Goal: Find specific page/section: Find specific page/section

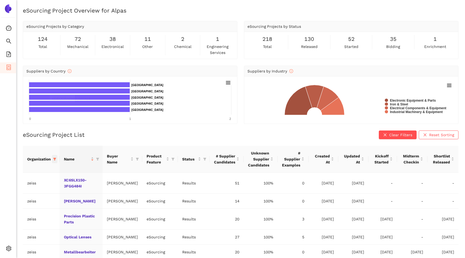
click at [55, 158] on icon "filter" at bounding box center [54, 159] width 3 height 3
click at [43, 169] on input "text" at bounding box center [38, 170] width 48 height 6
type input "avl"
click at [16, 183] on span "avl-list" at bounding box center [18, 182] width 15 height 4
checkbox input "true"
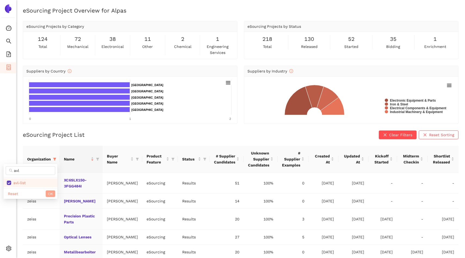
click at [47, 193] on button "OK" at bounding box center [51, 193] width 10 height 7
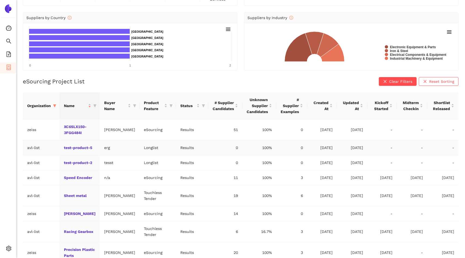
scroll to position [55, 0]
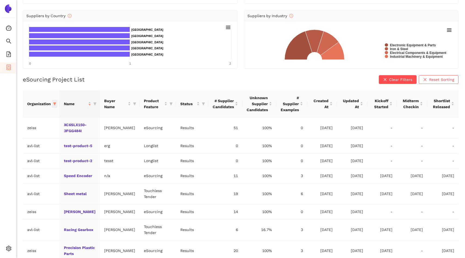
click at [54, 105] on icon "filter" at bounding box center [54, 103] width 3 height 3
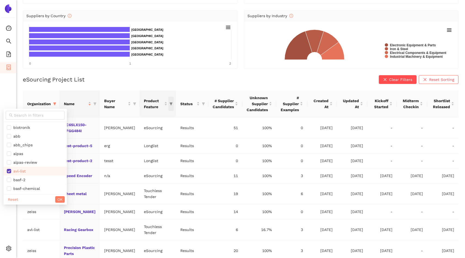
click at [169, 102] on span "this column's title is Product Feature,this column is sortable" at bounding box center [171, 104] width 5 height 14
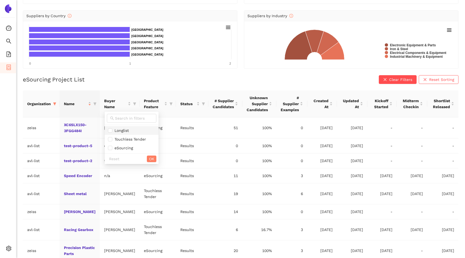
click at [142, 131] on span "Longlist" at bounding box center [131, 130] width 47 height 6
checkbox input "true"
click at [154, 158] on button "OK" at bounding box center [152, 158] width 10 height 7
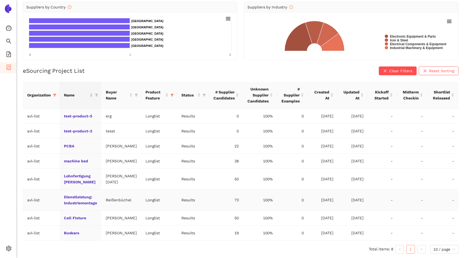
scroll to position [76, 0]
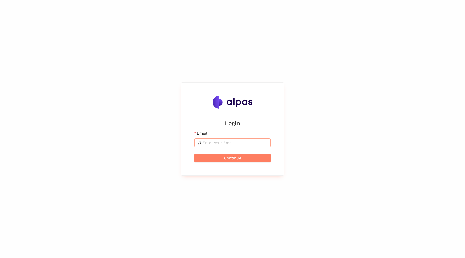
click at [209, 146] on span at bounding box center [233, 142] width 76 height 9
click at [212, 143] on input "Email" at bounding box center [235, 143] width 65 height 6
type input "[PERSON_NAME][EMAIL_ADDRESS]"
click at [241, 157] on span "Continue" at bounding box center [232, 158] width 17 height 6
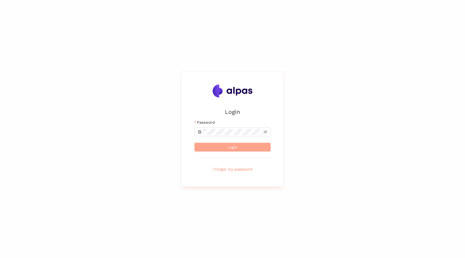
click at [241, 147] on button "Login" at bounding box center [233, 147] width 76 height 9
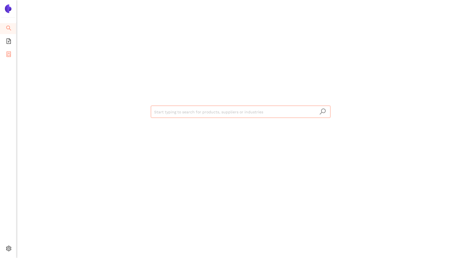
click at [11, 54] on li "eSourcing Projects" at bounding box center [8, 54] width 16 height 11
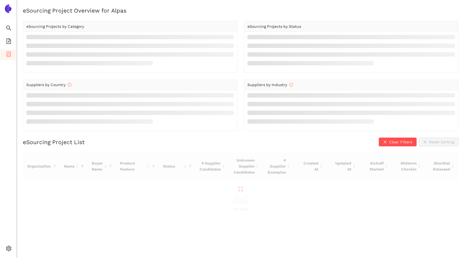
scroll to position [7, 0]
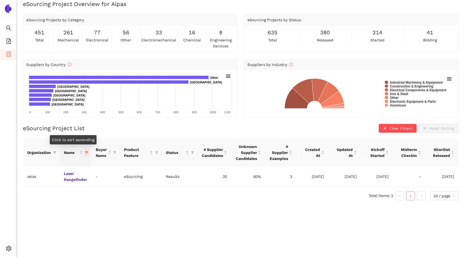
click at [87, 152] on icon "filter" at bounding box center [86, 152] width 3 height 3
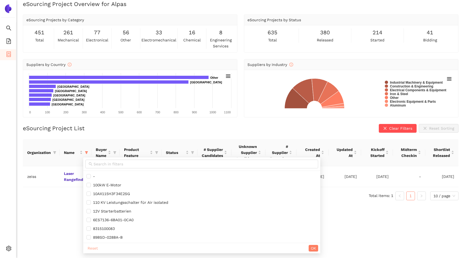
click at [93, 246] on span "Reset" at bounding box center [93, 248] width 10 height 6
checkbox input "false"
click at [57, 152] on span at bounding box center [54, 152] width 5 height 8
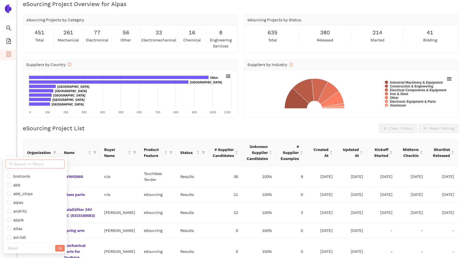
click at [35, 162] on input "text" at bounding box center [38, 164] width 48 height 6
click at [16, 238] on span "avl-list" at bounding box center [18, 237] width 15 height 4
checkbox input "true"
click at [57, 247] on span "OK" at bounding box center [59, 248] width 5 height 6
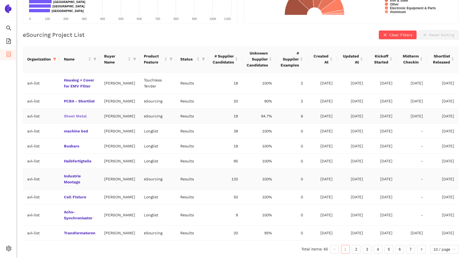
scroll to position [112, 0]
click at [170, 57] on icon "filter" at bounding box center [171, 58] width 3 height 3
click at [152, 83] on span "Longlist" at bounding box center [145, 86] width 47 height 6
checkbox input "true"
click at [163, 111] on span "OK" at bounding box center [165, 114] width 5 height 6
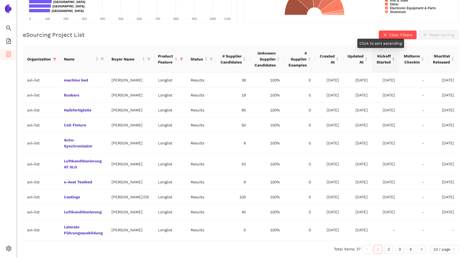
click at [391, 53] on div "Kickoff Started" at bounding box center [386, 59] width 19 height 12
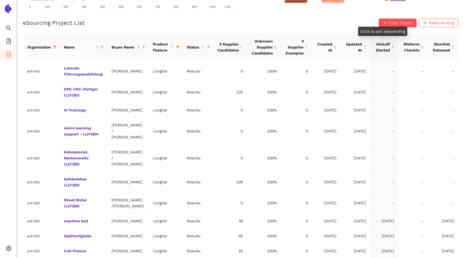
click at [393, 47] on div "Kickoff Started" at bounding box center [384, 47] width 19 height 12
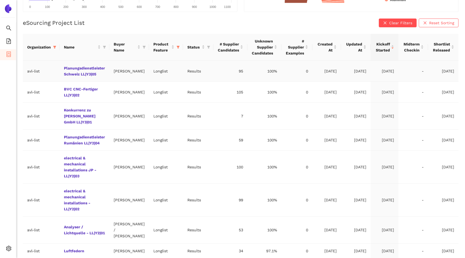
click at [448, 69] on td "[DATE]" at bounding box center [443, 71] width 30 height 21
copy td "[DATE]"
click at [453, 47] on div "Shortlist Released" at bounding box center [444, 47] width 22 height 12
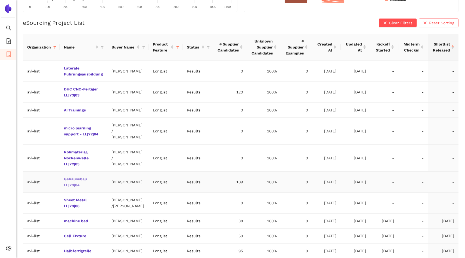
click at [0, 0] on link "Gehäusebau LL|Y3|04" at bounding box center [0, 0] width 0 height 0
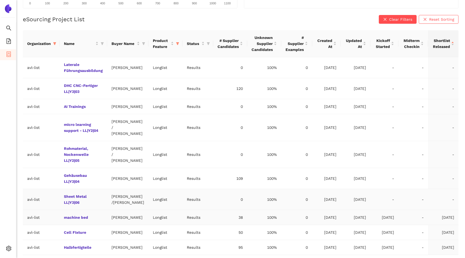
scroll to position [113, 0]
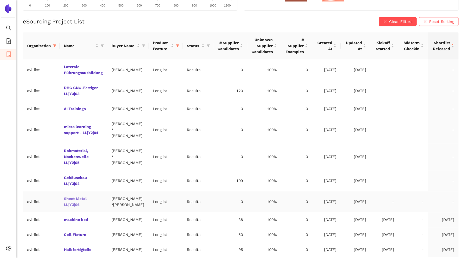
click at [0, 0] on link "Sheet Metal LL|Y3|06" at bounding box center [0, 0] width 0 height 0
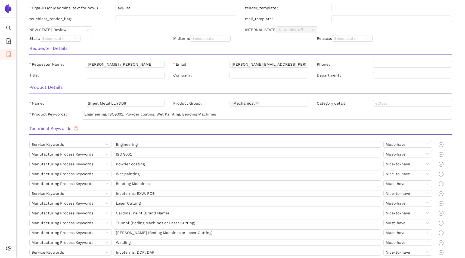
scroll to position [210, 0]
